Goal: Transaction & Acquisition: Subscribe to service/newsletter

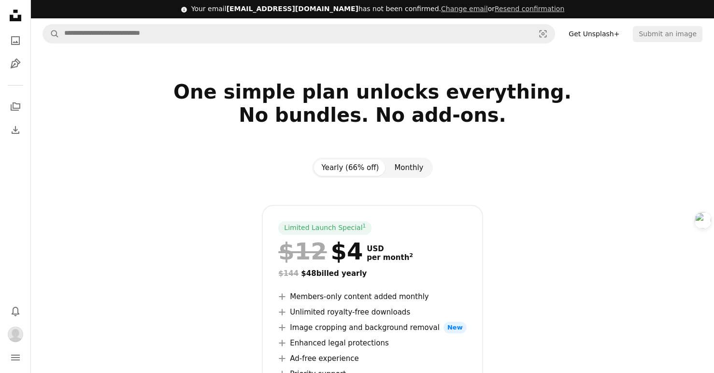
click at [400, 167] on button "Monthly" at bounding box center [409, 168] width 44 height 16
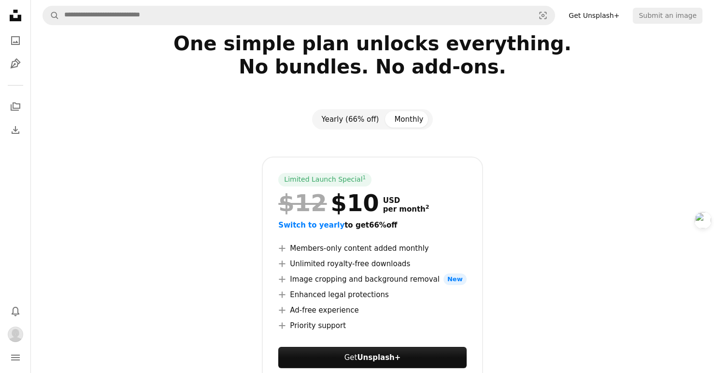
click at [355, 117] on button "Yearly (66% off)" at bounding box center [350, 119] width 73 height 16
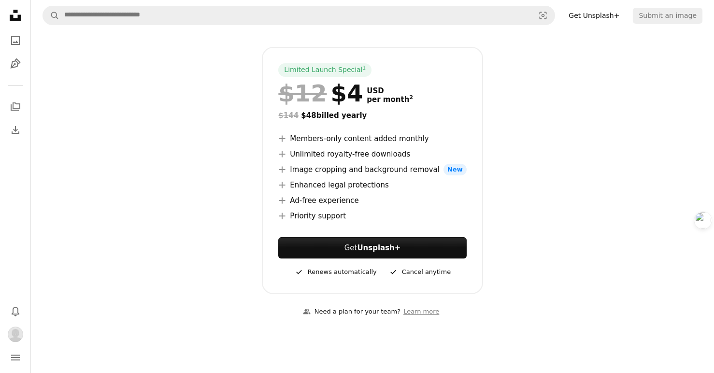
scroll to position [0, 0]
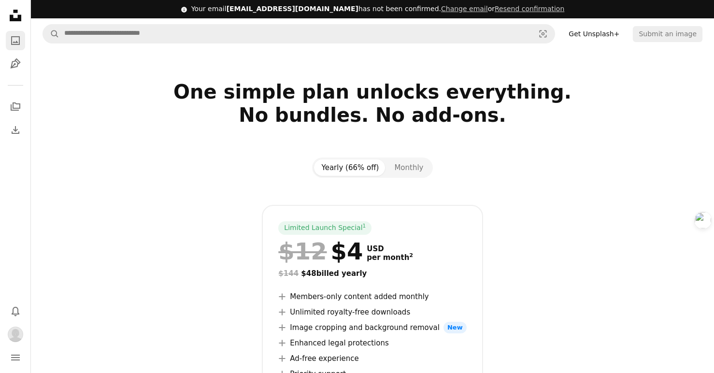
click at [15, 40] on icon "A photo" at bounding box center [16, 41] width 12 height 12
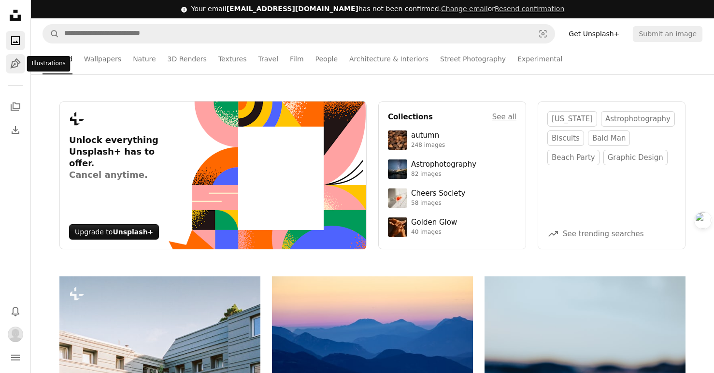
click at [13, 61] on icon "Illustrations" at bounding box center [15, 63] width 10 height 10
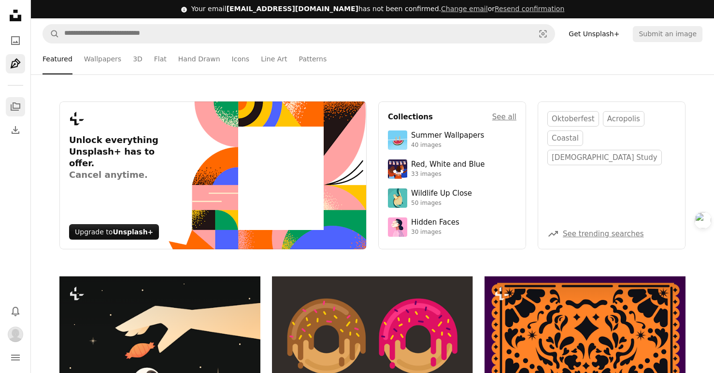
click at [15, 106] on icon "A stack of folders" at bounding box center [16, 107] width 12 height 12
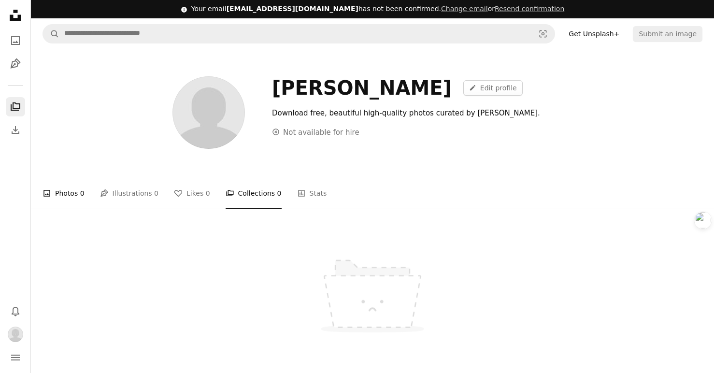
click at [43, 201] on link "A photo Photos 0" at bounding box center [64, 193] width 42 height 31
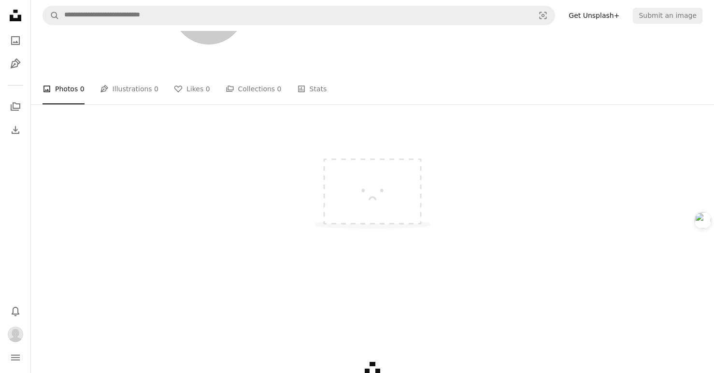
scroll to position [103, 0]
click at [344, 197] on img at bounding box center [372, 186] width 145 height 109
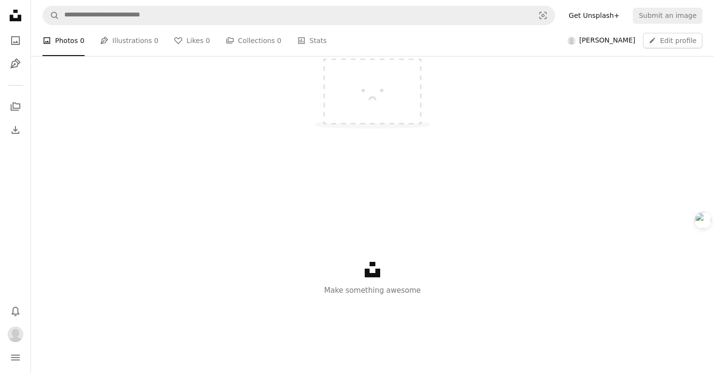
scroll to position [0, 0]
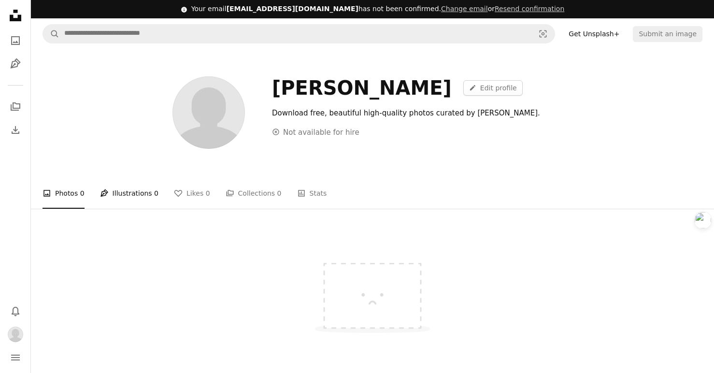
click at [126, 190] on link "Pen Tool Illustrations 0" at bounding box center [129, 193] width 58 height 31
click at [69, 193] on link "A photo Photos 0" at bounding box center [64, 193] width 42 height 31
click at [602, 41] on link "Get Unsplash+" at bounding box center [594, 33] width 62 height 15
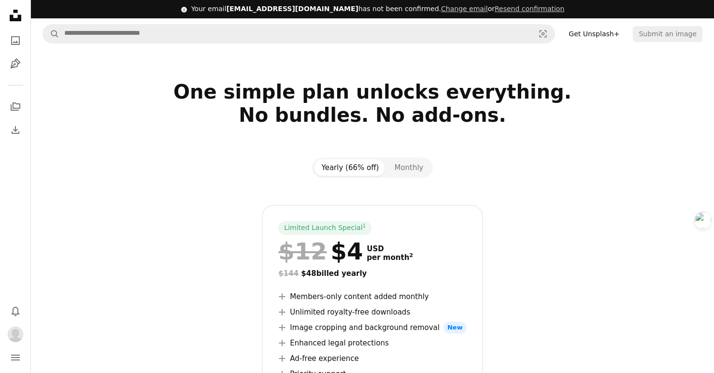
click at [595, 175] on div "Yearly (66% off) Monthly Limited Launch Special 1 $12 $4 USD per month 2 $144 $…" at bounding box center [373, 305] width 650 height 295
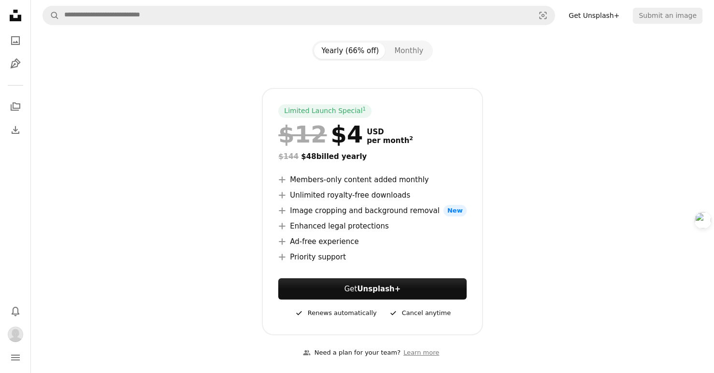
scroll to position [130, 0]
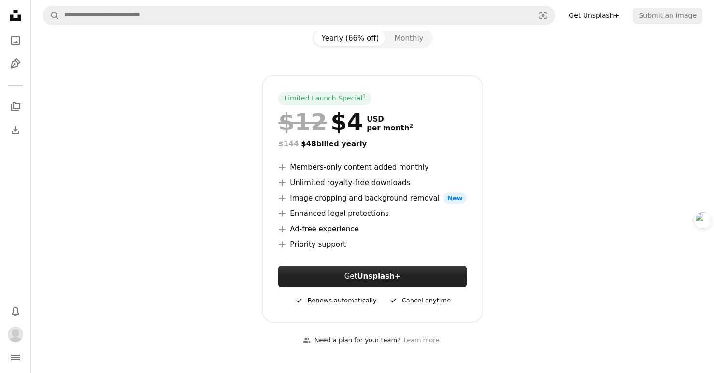
click at [370, 274] on strong "Unsplash+" at bounding box center [379, 276] width 44 height 9
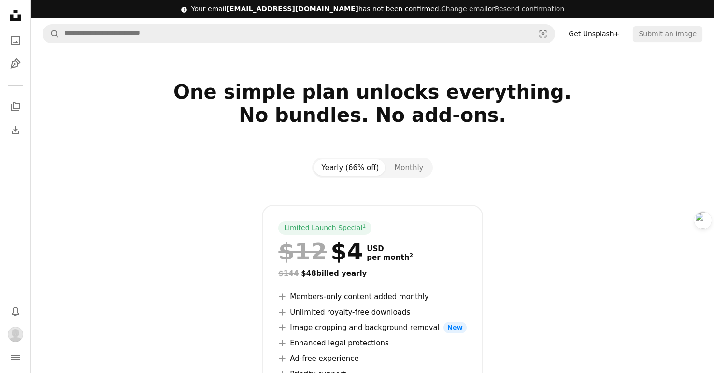
scroll to position [130, 0]
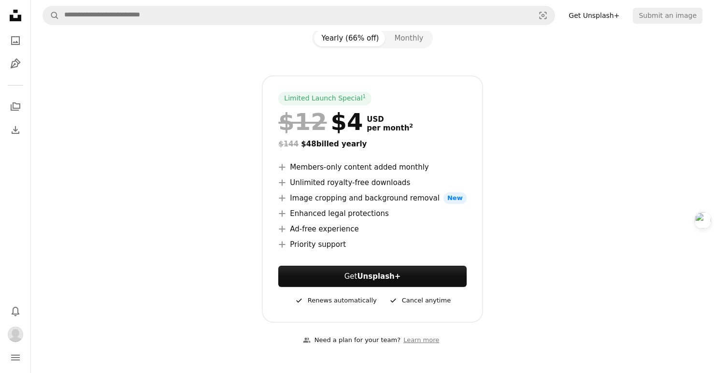
click at [10, 12] on icon "Unsplash logo Unsplash Home" at bounding box center [15, 15] width 19 height 19
